Goal: Task Accomplishment & Management: Manage account settings

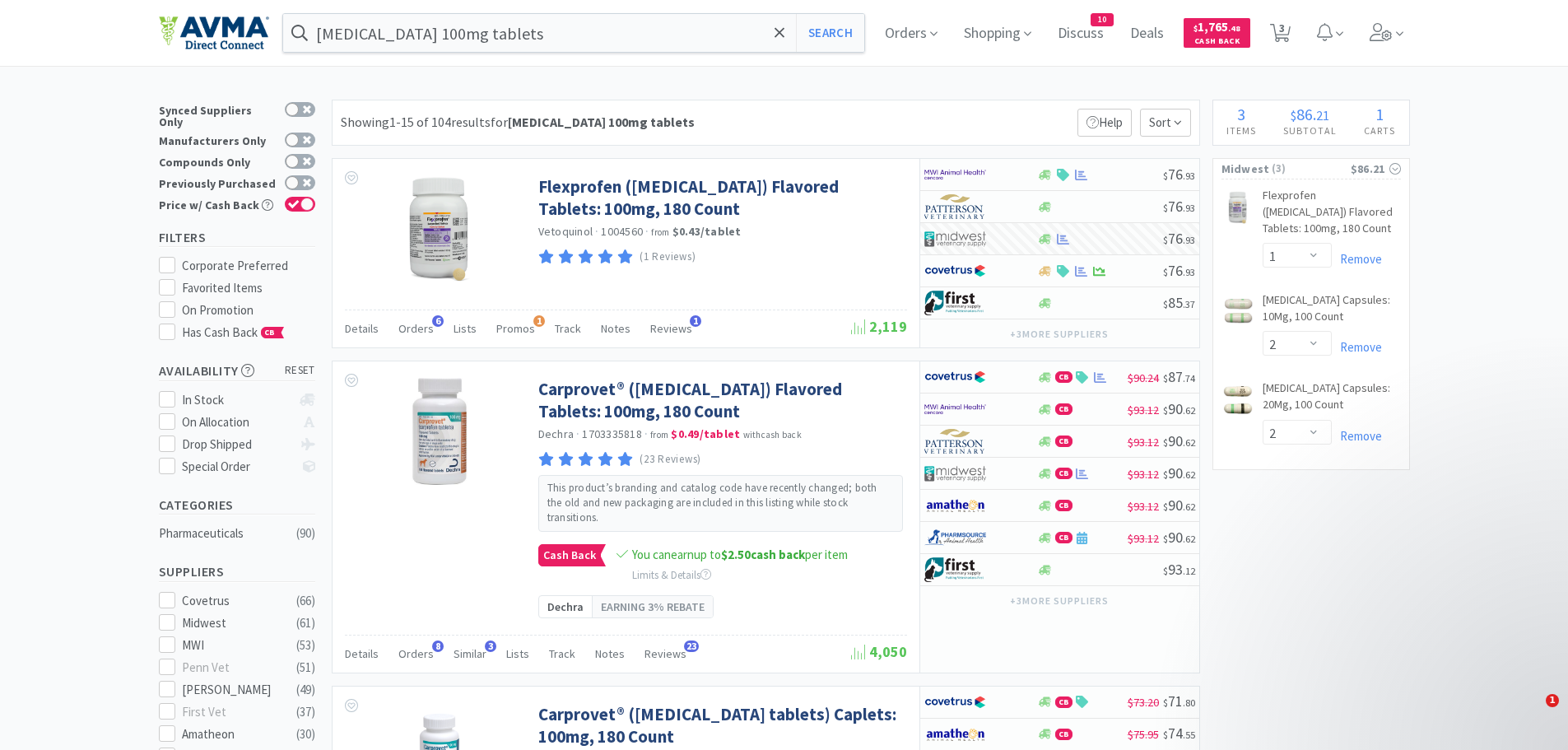
select select "1"
select select "2"
click at [1409, 30] on span at bounding box center [1387, 33] width 47 height 65
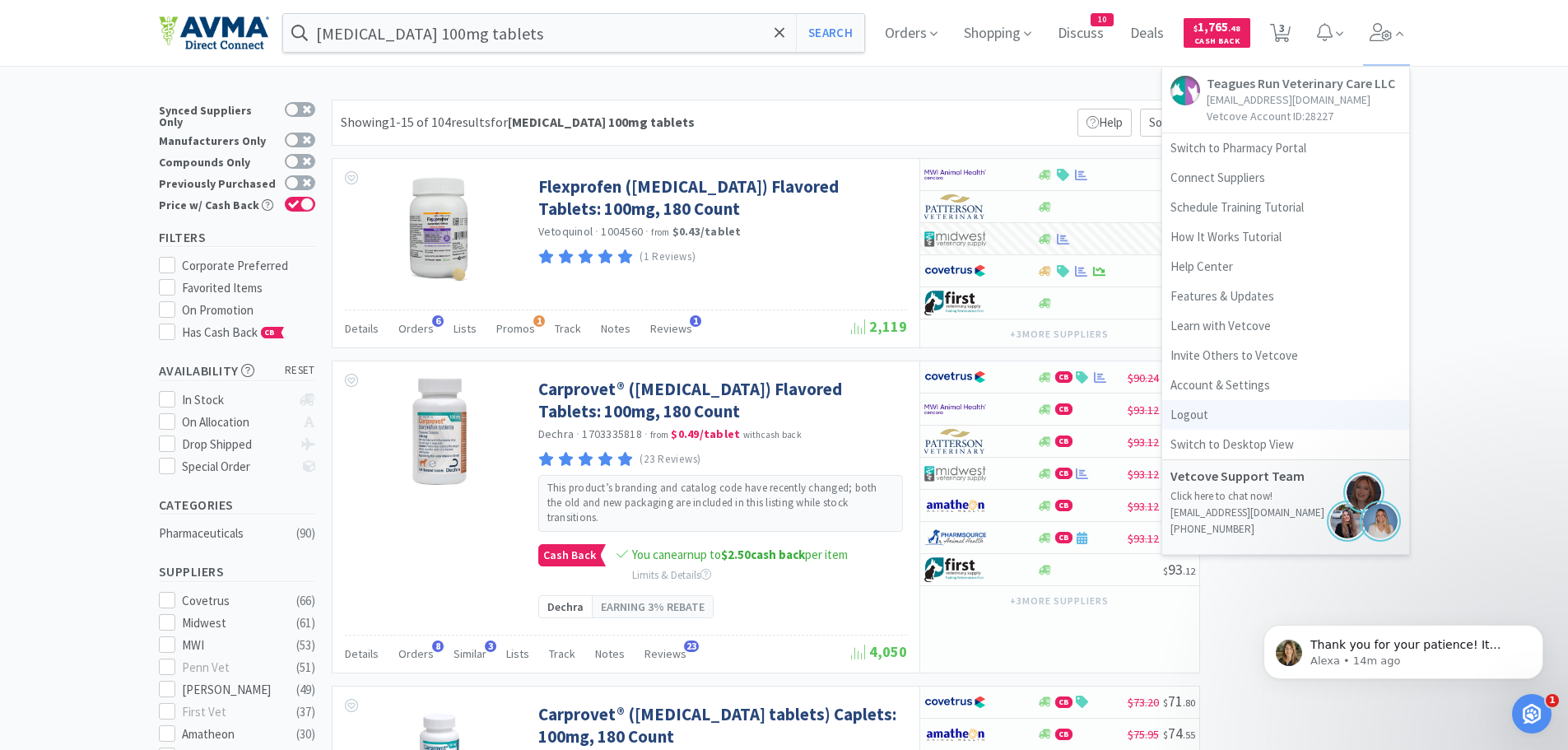
click at [1203, 419] on link "Logout" at bounding box center [1285, 414] width 247 height 29
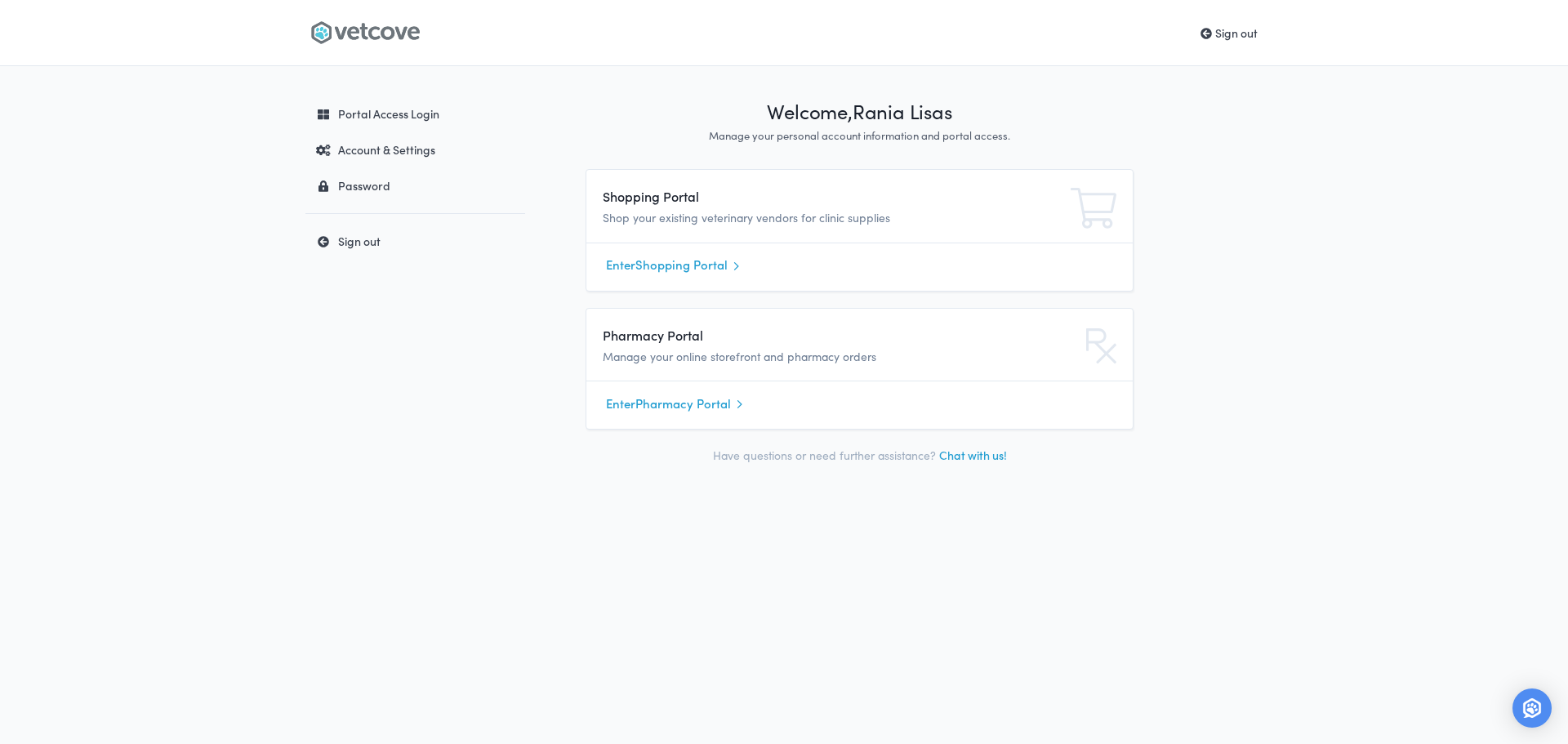
click at [664, 402] on link "Enter Pharmacy Portal" at bounding box center [859, 403] width 507 height 24
